Goal: Information Seeking & Learning: Learn about a topic

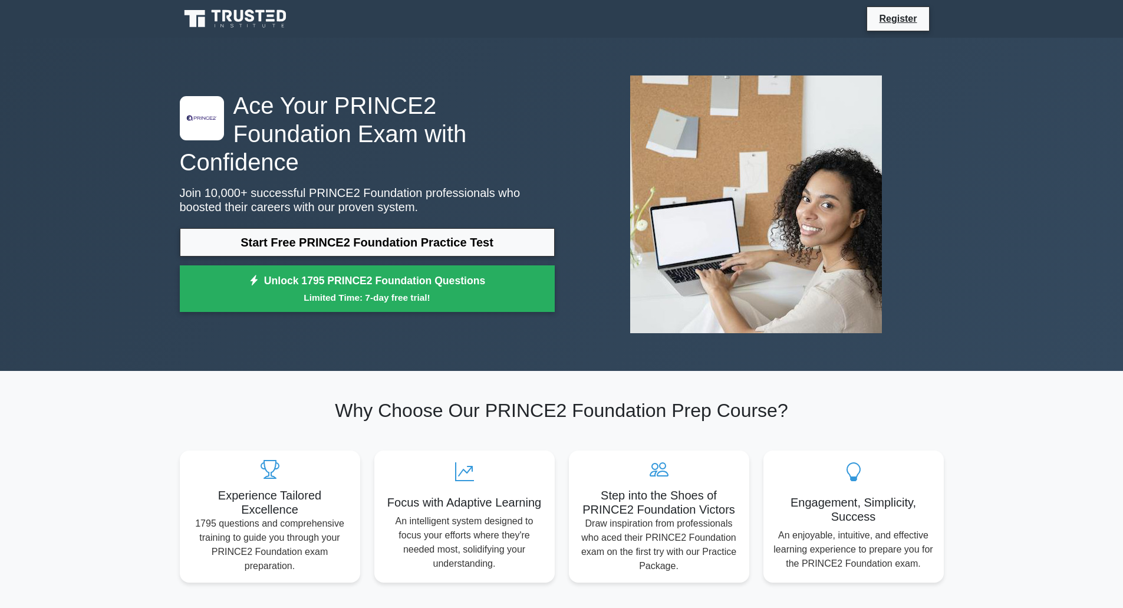
click at [263, 291] on small "Limited Time: 7-day free trial!" at bounding box center [368, 298] width 346 height 14
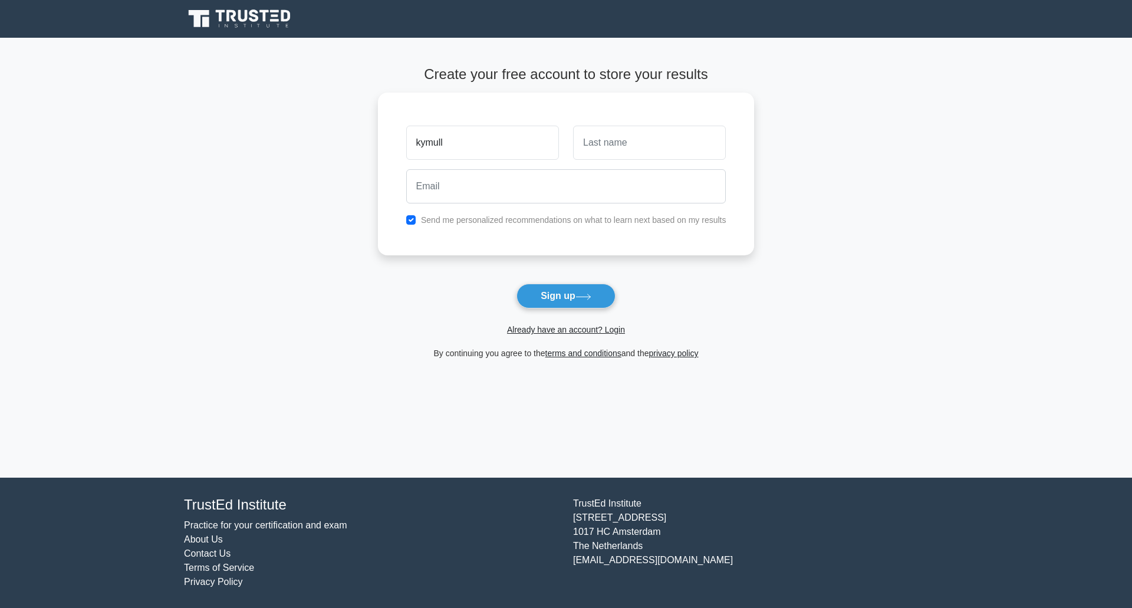
type input "kymull"
type input "[PERSON_NAME]"
type input "[EMAIL_ADDRESS][DOMAIN_NAME]"
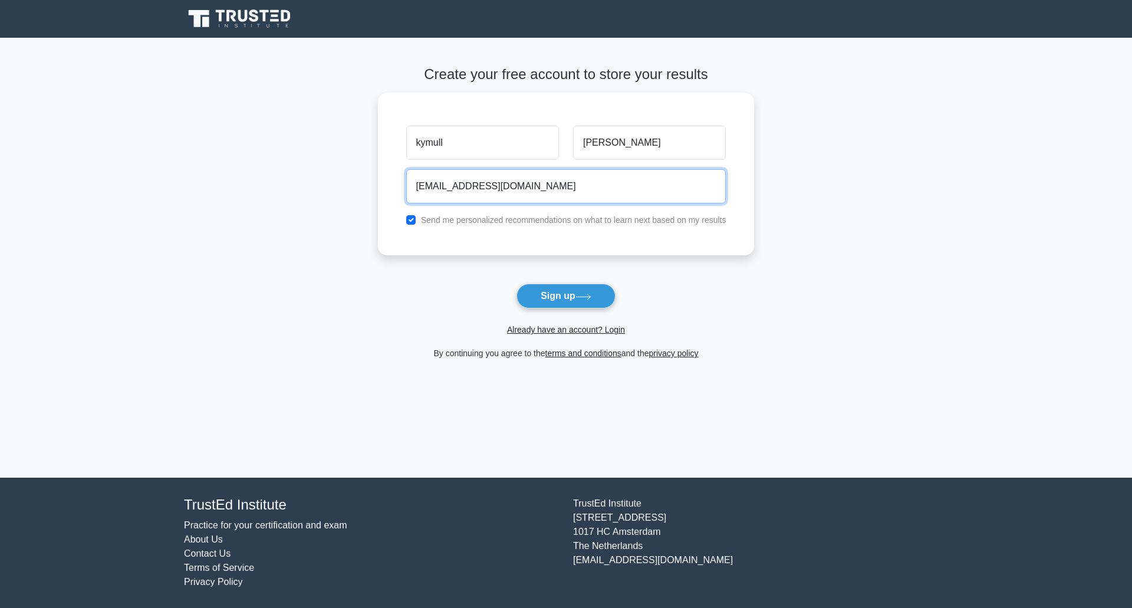
click at [517, 284] on button "Sign up" at bounding box center [566, 296] width 99 height 25
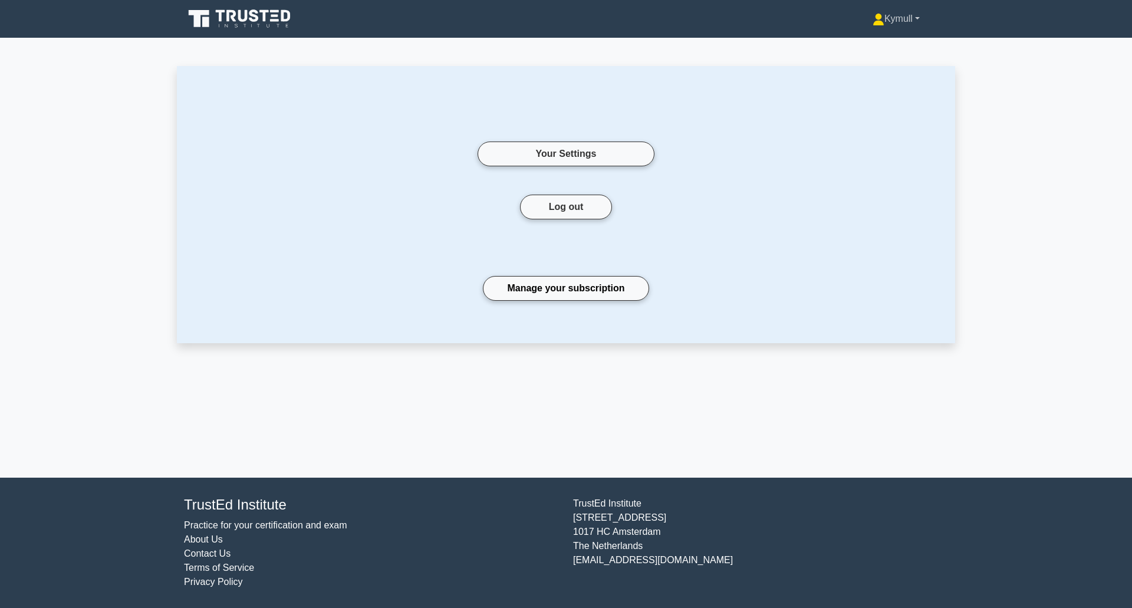
click at [901, 14] on link "Kymull" at bounding box center [897, 19] width 104 height 24
click at [236, 23] on icon at bounding box center [240, 19] width 113 height 22
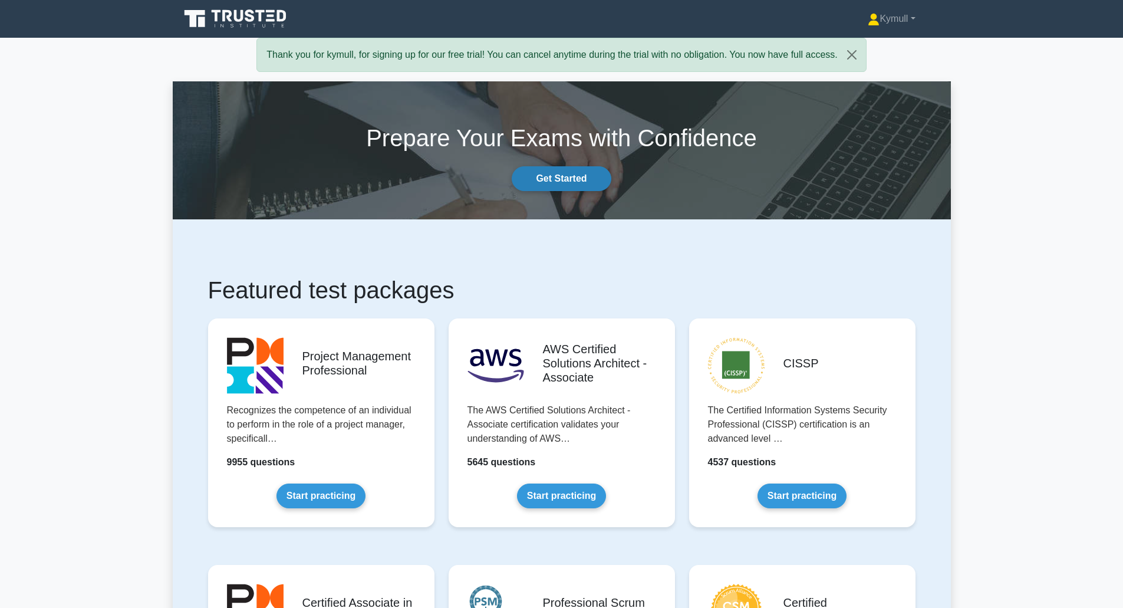
click at [567, 185] on link "Get Started" at bounding box center [561, 178] width 99 height 25
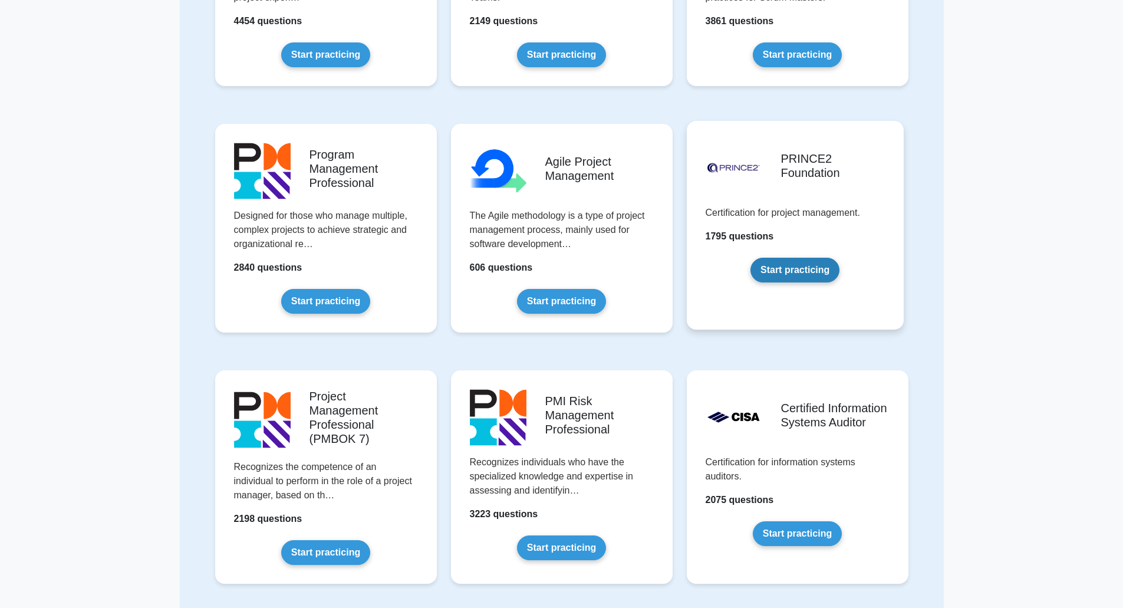
scroll to position [505, 0]
click at [792, 265] on link "Start practicing" at bounding box center [795, 270] width 89 height 25
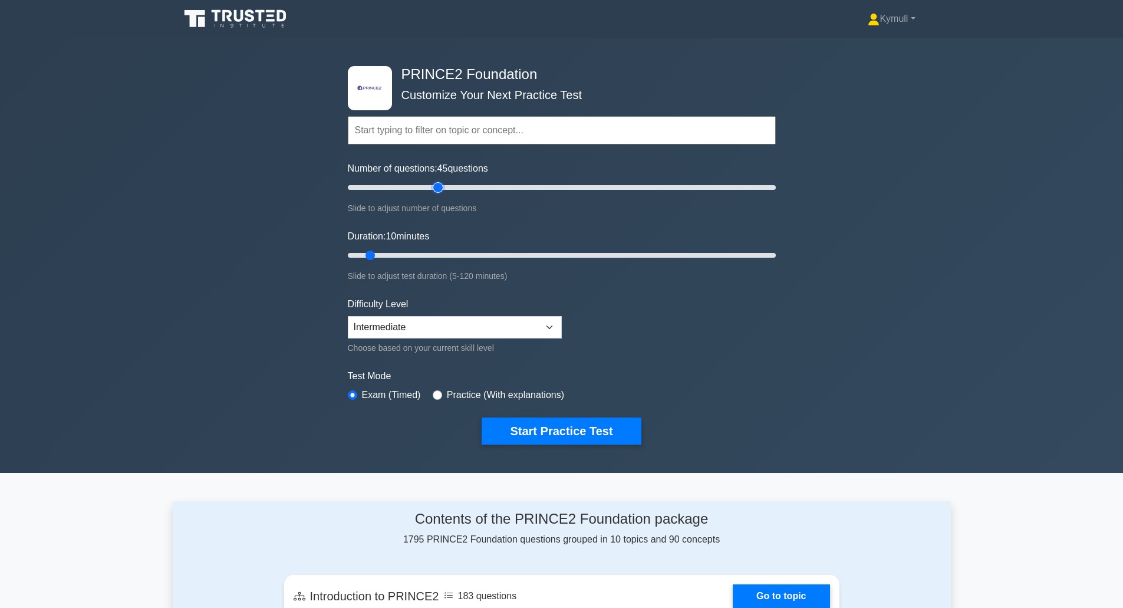
drag, startPoint x: 362, startPoint y: 184, endPoint x: 441, endPoint y: 189, distance: 79.8
type input "45"
click at [441, 189] on input "Number of questions: 45 questions" at bounding box center [562, 187] width 428 height 14
click at [422, 331] on select "Beginner Intermediate Expert" at bounding box center [455, 327] width 214 height 22
select select "beginner"
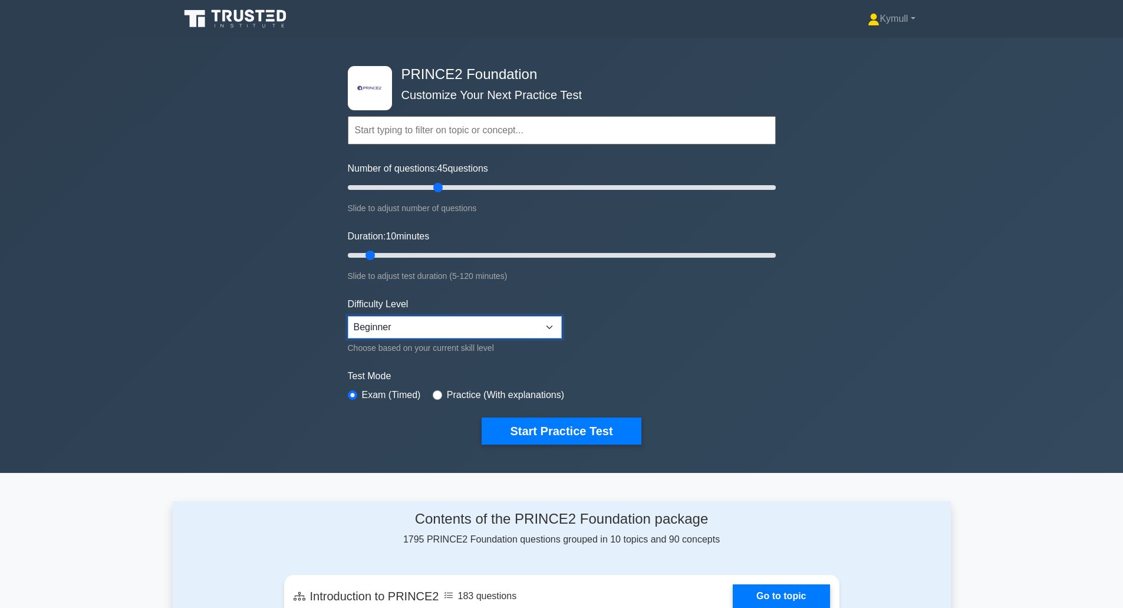
click at [348, 316] on select "Beginner Intermediate Expert" at bounding box center [455, 327] width 214 height 22
drag, startPoint x: 370, startPoint y: 255, endPoint x: 471, endPoint y: 256, distance: 100.8
click at [471, 256] on input "Duration: 40 minutes" at bounding box center [562, 255] width 428 height 14
drag, startPoint x: 475, startPoint y: 255, endPoint x: 404, endPoint y: 259, distance: 71.5
type input "20"
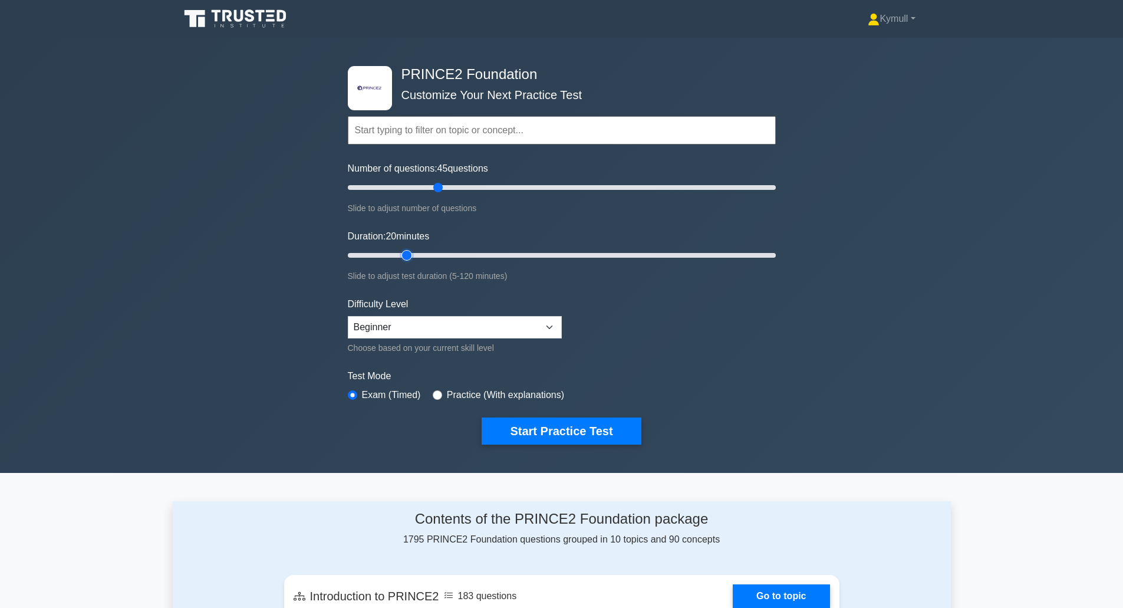
click at [404, 259] on input "Duration: 20 minutes" at bounding box center [562, 255] width 428 height 14
click at [508, 431] on button "Start Practice Test" at bounding box center [561, 431] width 159 height 27
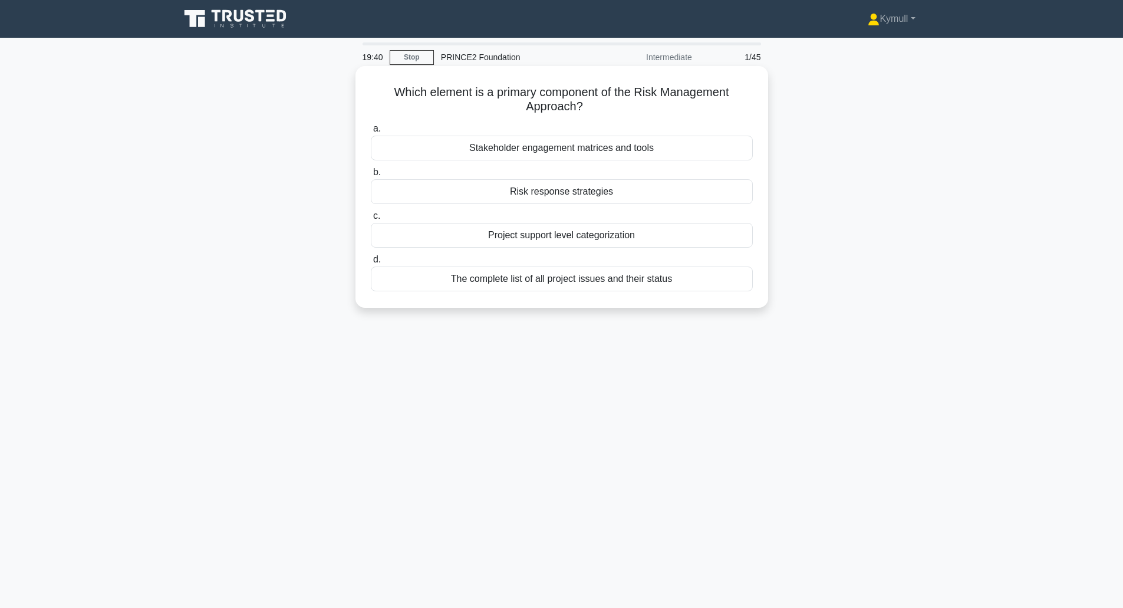
click at [556, 284] on div "The complete list of all project issues and their status" at bounding box center [562, 279] width 382 height 25
click at [371, 264] on input "d. The complete list of all project issues and their status" at bounding box center [371, 260] width 0 height 8
click at [554, 193] on div "The expected realization period of the project's benefits" at bounding box center [562, 191] width 382 height 25
click at [371, 176] on input "b. The expected realization period of the project's benefits" at bounding box center [371, 173] width 0 height 8
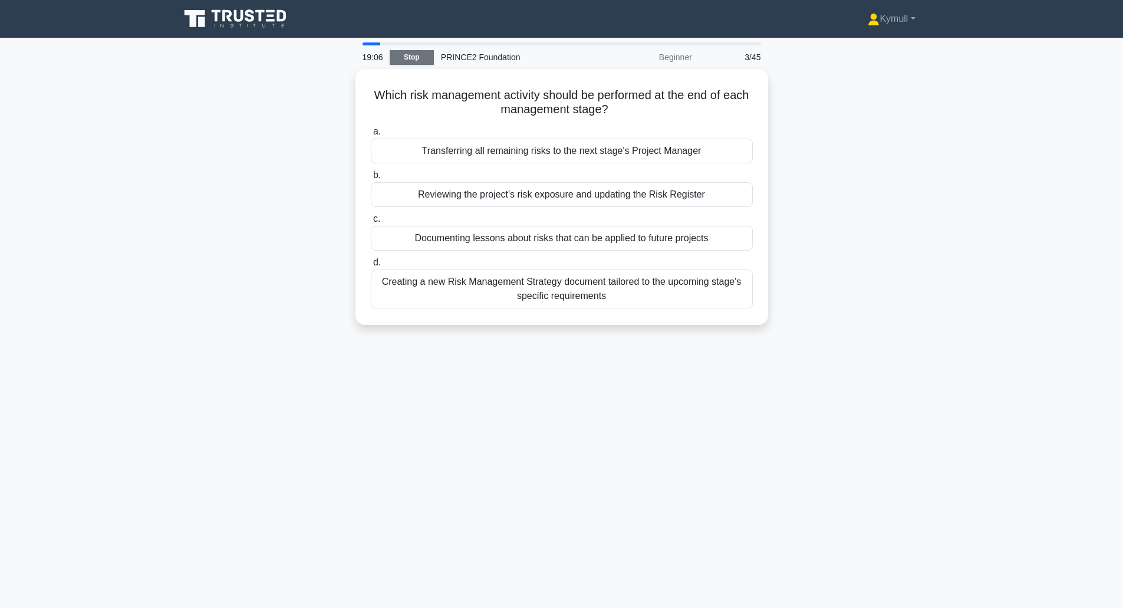
click at [405, 60] on link "Stop" at bounding box center [412, 57] width 44 height 15
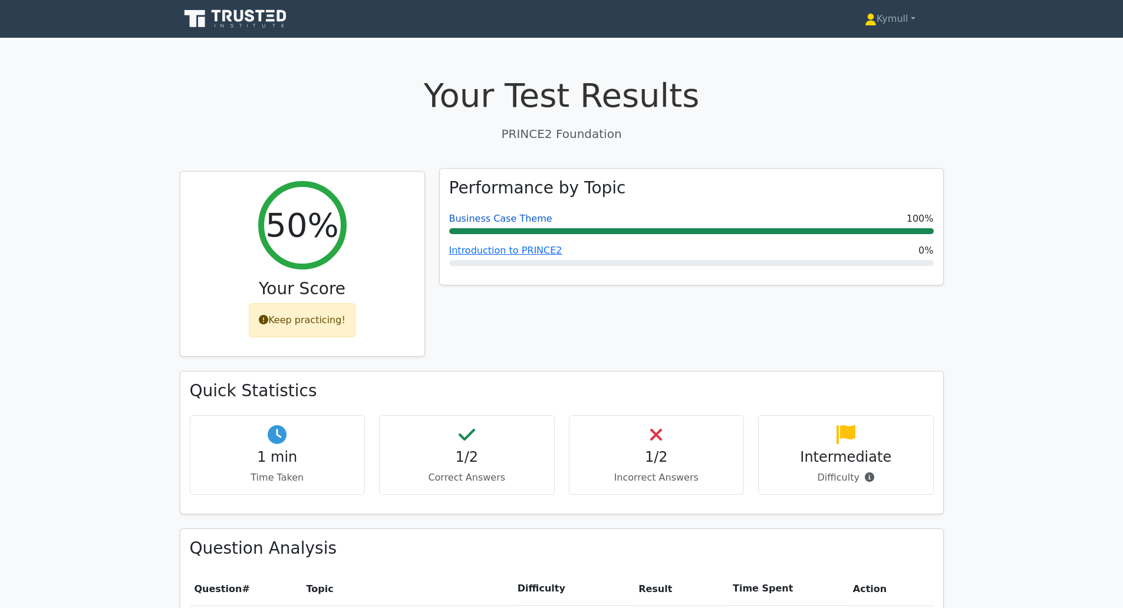
click at [487, 221] on link "Business Case Theme" at bounding box center [500, 218] width 103 height 11
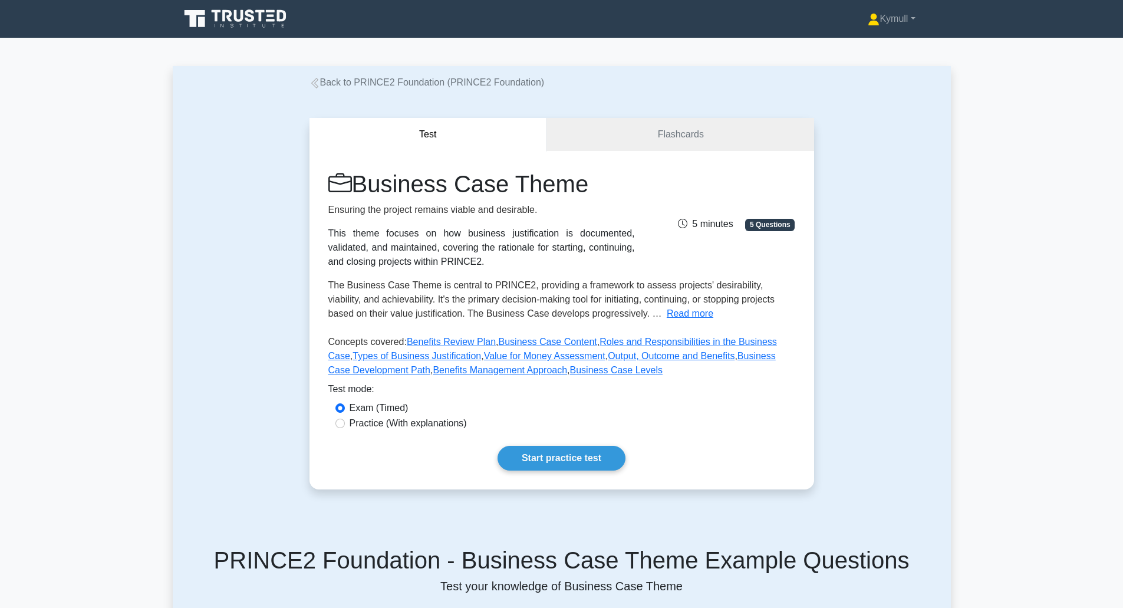
click at [230, 25] on icon at bounding box center [236, 19] width 113 height 22
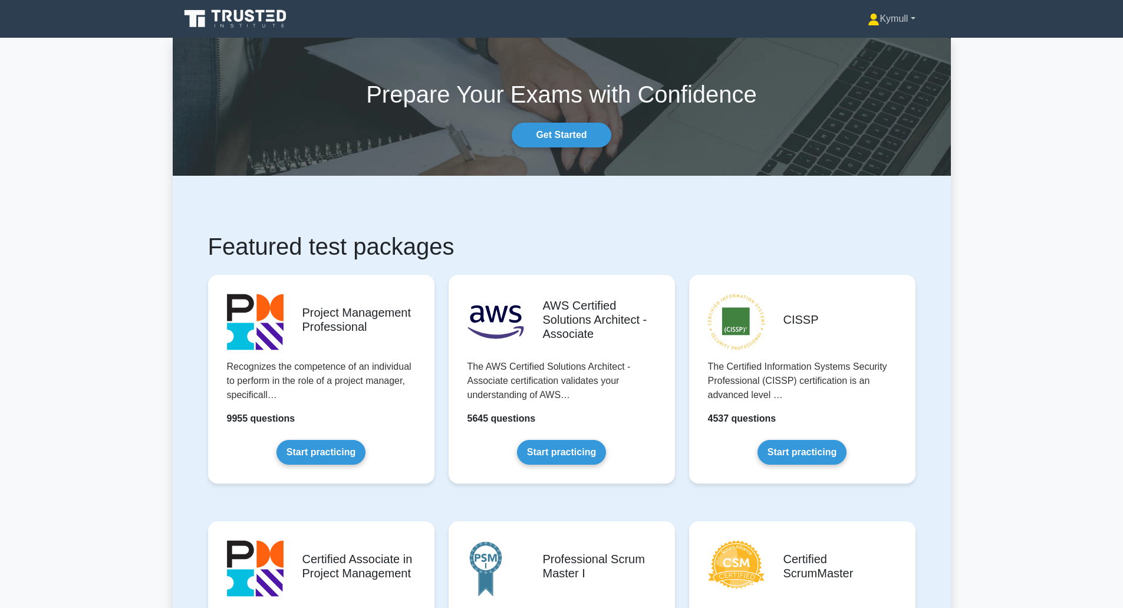
click at [892, 20] on link "Kymull" at bounding box center [892, 19] width 104 height 24
click at [885, 64] on link "Settings" at bounding box center [886, 65] width 93 height 19
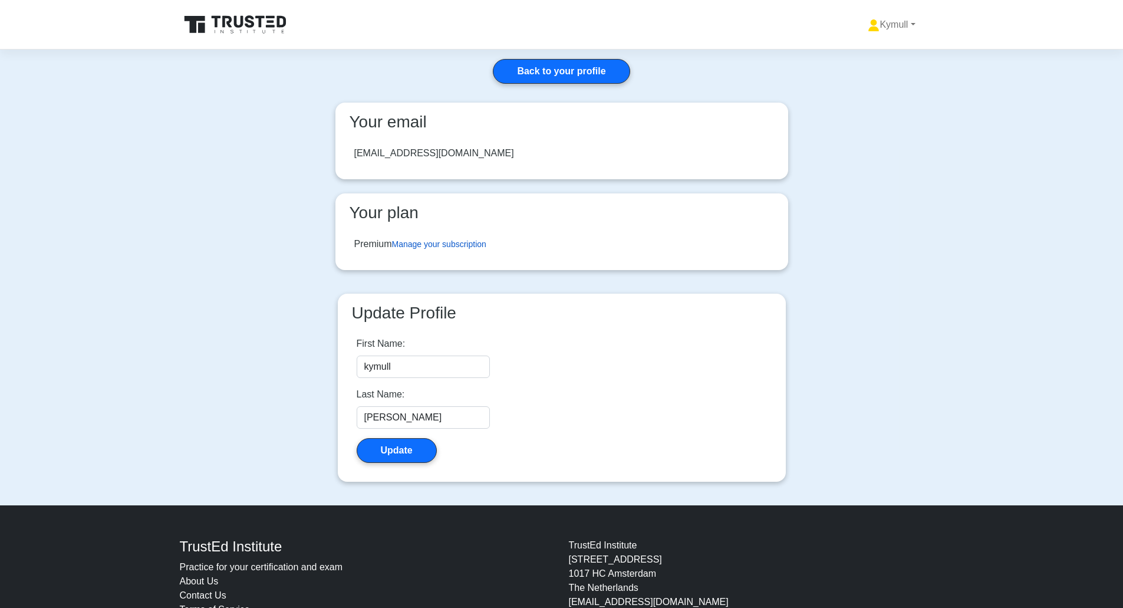
click at [474, 248] on link "Manage your subscription" at bounding box center [439, 243] width 94 height 9
